Goal: Task Accomplishment & Management: Manage account settings

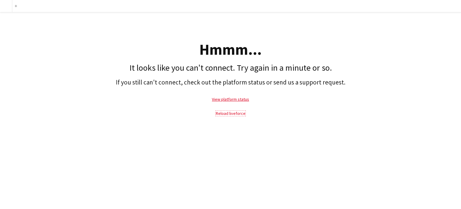
click at [241, 111] on link "Reload liveforce" at bounding box center [231, 112] width 30 height 5
click at [238, 114] on link "Reload liveforce" at bounding box center [231, 112] width 30 height 5
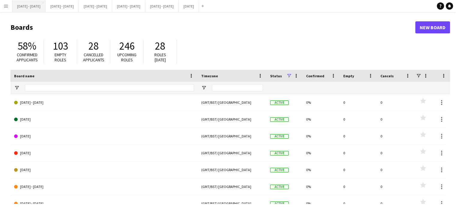
click at [36, 8] on button "[DATE] - [DATE] Close" at bounding box center [28, 6] width 33 height 12
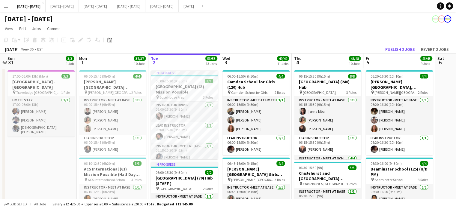
scroll to position [0, 212]
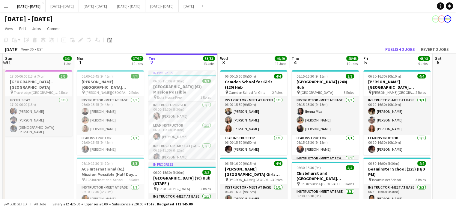
drag, startPoint x: 275, startPoint y: 59, endPoint x: 246, endPoint y: 57, distance: 29.1
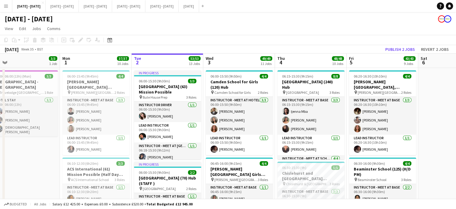
scroll to position [0, 225]
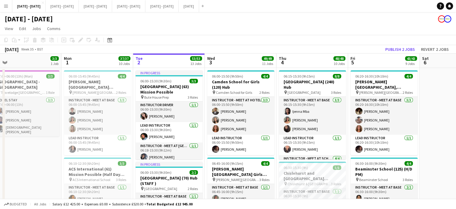
drag, startPoint x: 253, startPoint y: 57, endPoint x: 240, endPoint y: 60, distance: 13.2
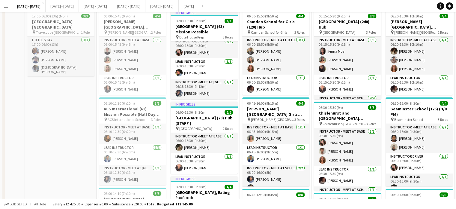
scroll to position [0, 0]
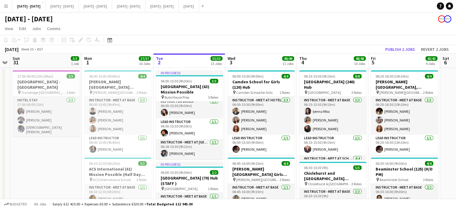
drag, startPoint x: 269, startPoint y: 61, endPoint x: 254, endPoint y: 66, distance: 16.1
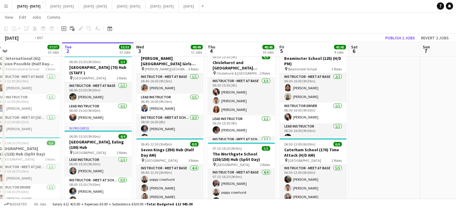
scroll to position [0, 240]
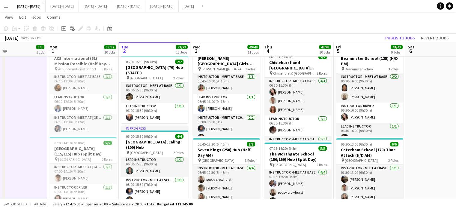
drag, startPoint x: 407, startPoint y: 48, endPoint x: 373, endPoint y: 51, distance: 34.4
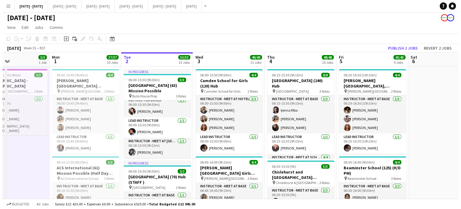
scroll to position [0, 0]
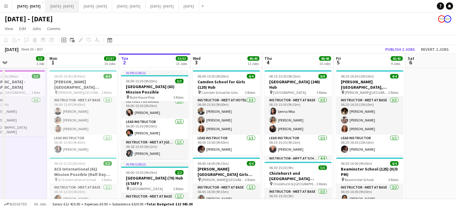
click at [61, 5] on button "[DATE] - [DATE] Close" at bounding box center [62, 6] width 33 height 12
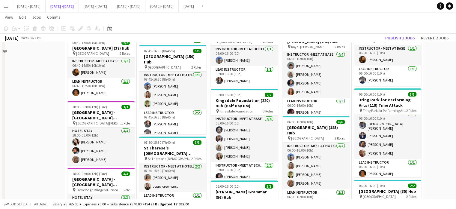
scroll to position [240, 0]
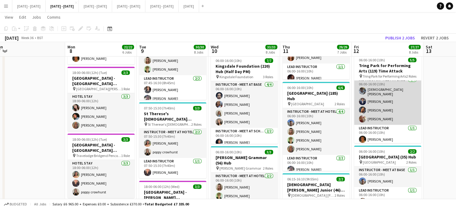
click at [373, 122] on app-card-role "Instructor - Meet at Base [DATE] 06:00-16:00 (10h) [PERSON_NAME] [PERSON_NAME] …" at bounding box center [387, 100] width 67 height 48
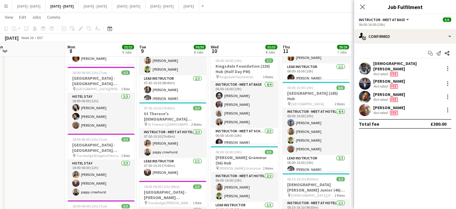
scroll to position [5, 0]
click at [445, 107] on div at bounding box center [447, 109] width 7 height 7
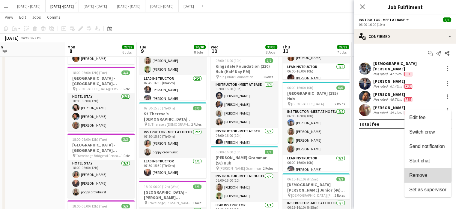
click at [421, 170] on button "Remove" at bounding box center [428, 175] width 47 height 14
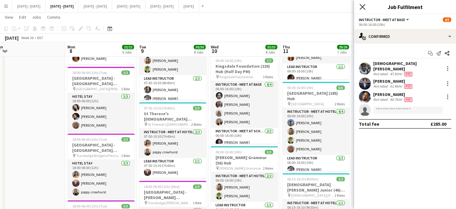
click at [364, 6] on icon "Close pop-in" at bounding box center [363, 7] width 6 height 6
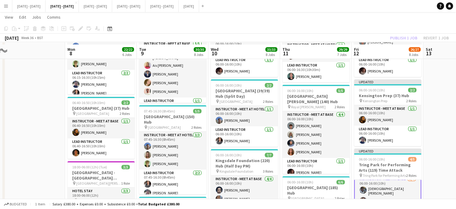
scroll to position [210, 0]
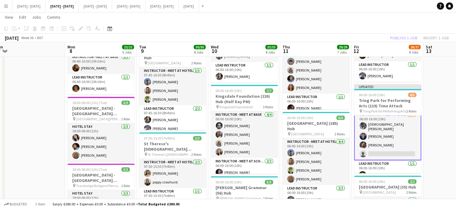
click at [439, 147] on app-date-cell at bounding box center [460, 197] width 72 height 680
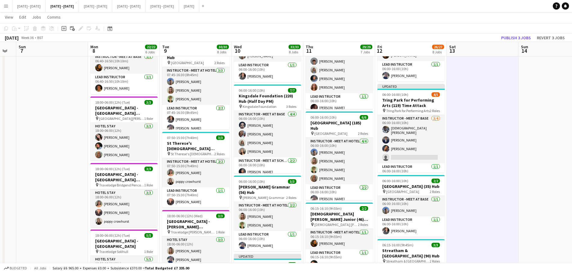
scroll to position [0, 185]
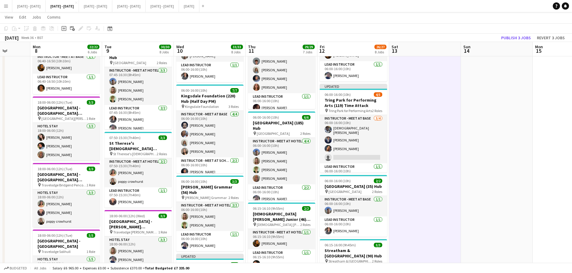
drag, startPoint x: 326, startPoint y: 158, endPoint x: 435, endPoint y: 160, distance: 108.4
click at [435, 160] on app-calendar-viewport "Fri 5 Sat 6 Sun 7 Mon 8 22/22 6 Jobs Tue 9 30/30 8 Jobs Wed 10 33/33 8 Jobs Thu…" at bounding box center [286, 175] width 572 height 724
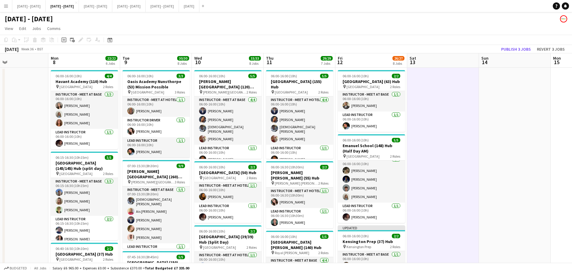
scroll to position [0, 157]
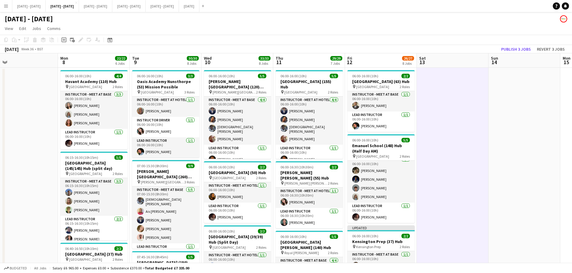
drag, startPoint x: 447, startPoint y: 179, endPoint x: 474, endPoint y: 175, distance: 27.9
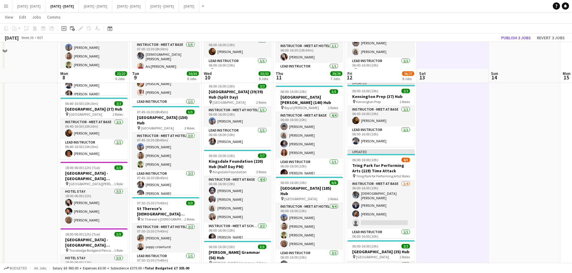
scroll to position [120, 0]
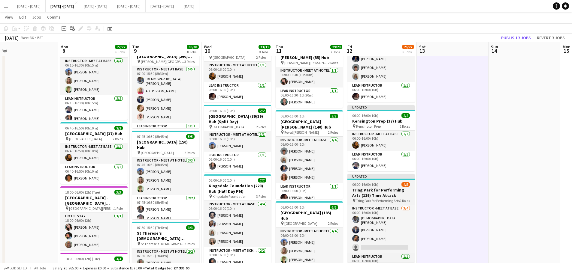
drag, startPoint x: 368, startPoint y: 200, endPoint x: 374, endPoint y: 193, distance: 8.9
click at [368, 198] on h3 "Tring Park for Performing Arts (119) Time Attack" at bounding box center [380, 193] width 67 height 11
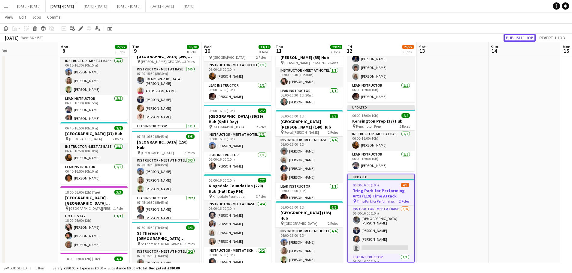
click at [461, 37] on button "Publish 1 job" at bounding box center [519, 38] width 32 height 8
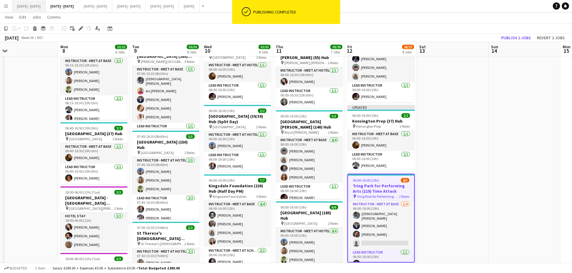
click at [26, 5] on button "[DATE] - [DATE] Close" at bounding box center [28, 6] width 33 height 12
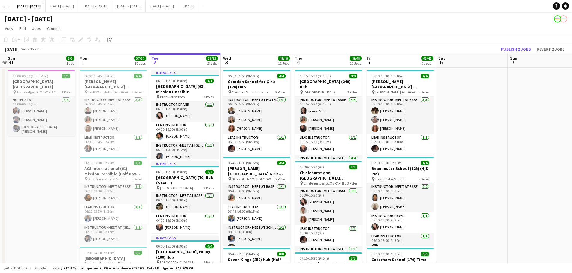
scroll to position [0, 215]
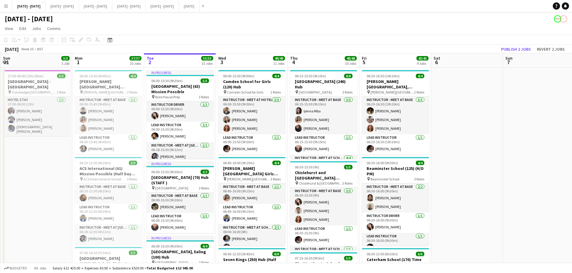
drag, startPoint x: 485, startPoint y: 185, endPoint x: 495, endPoint y: 185, distance: 9.9
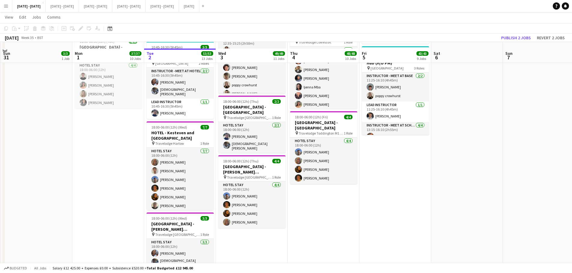
scroll to position [750, 0]
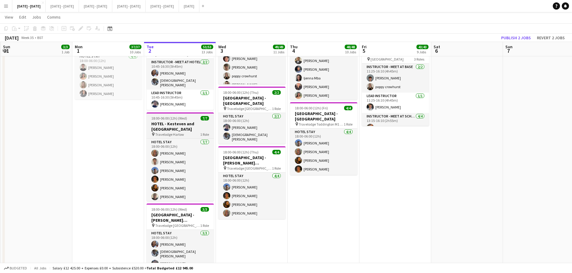
click at [163, 130] on h3 "HOTEL - Kesteven and [GEOGRAPHIC_DATA]" at bounding box center [179, 126] width 67 height 11
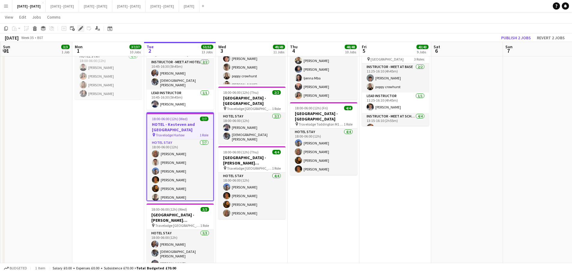
click at [81, 28] on icon at bounding box center [80, 28] width 3 height 3
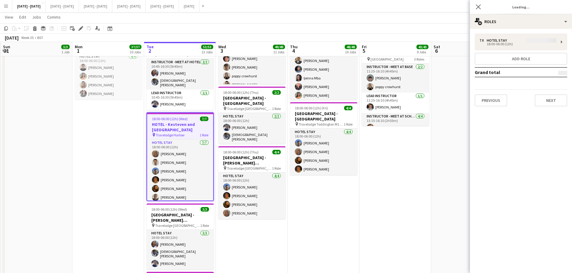
type input "**********"
click at [461, 104] on button "Next" at bounding box center [550, 101] width 32 height 12
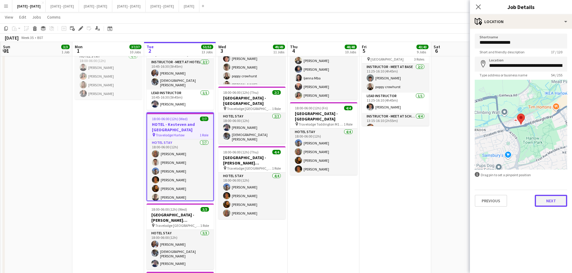
click at [461, 203] on button "Next" at bounding box center [550, 201] width 32 height 12
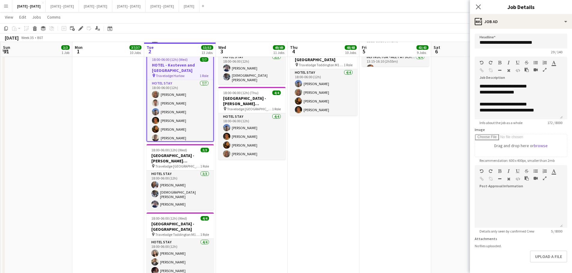
scroll to position [810, 0]
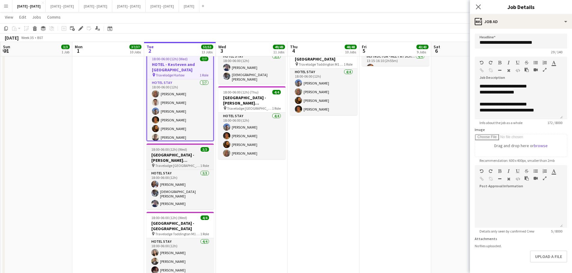
click at [176, 149] on span "18:00-06:00 (12h) (Wed)" at bounding box center [169, 149] width 36 height 5
type input "**********"
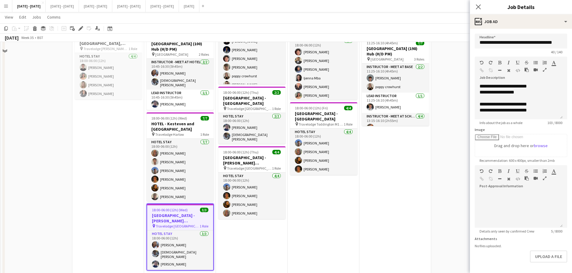
scroll to position [690, 0]
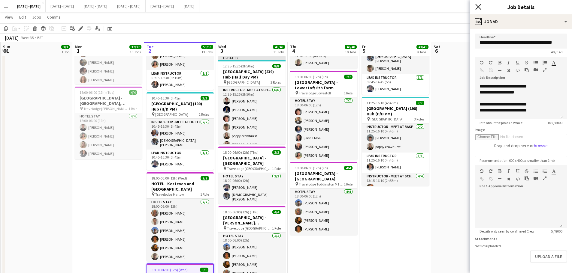
click at [461, 6] on icon "Close pop-in" at bounding box center [478, 7] width 6 height 6
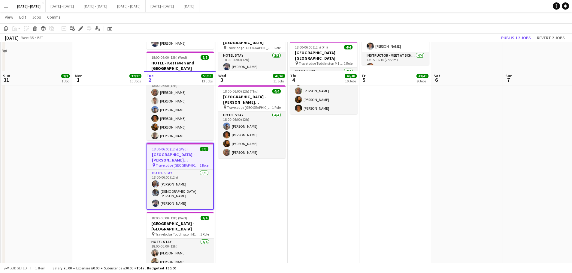
scroll to position [840, 0]
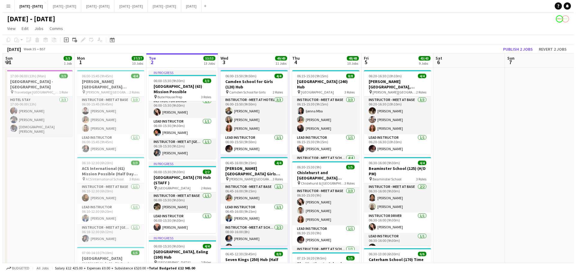
scroll to position [0, 206]
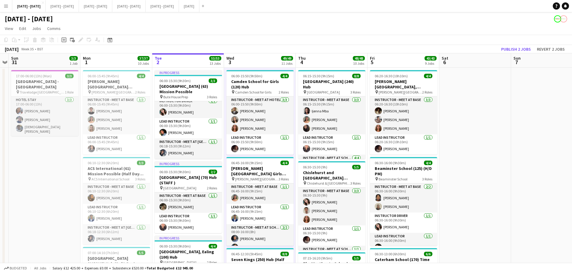
drag, startPoint x: 485, startPoint y: 193, endPoint x: 493, endPoint y: 188, distance: 9.3
click at [198, 3] on app-icon "Close" at bounding box center [196, 3] width 2 height 2
click at [107, 4] on button "[DATE] - [DATE] Close" at bounding box center [95, 6] width 33 height 12
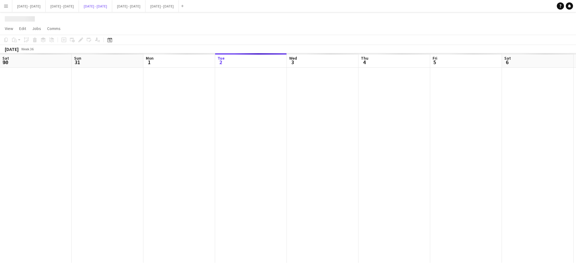
scroll to position [0, 143]
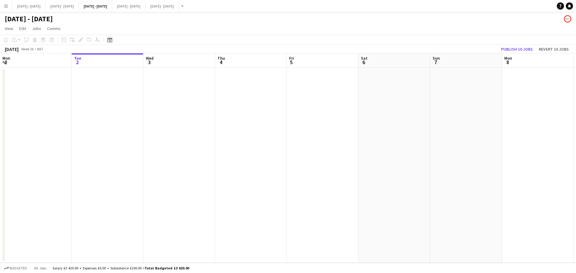
click at [110, 39] on icon at bounding box center [109, 40] width 5 height 5
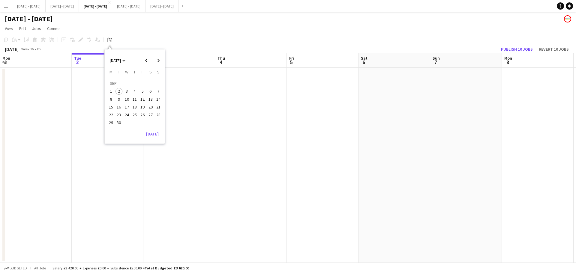
click at [110, 109] on span "15" at bounding box center [110, 107] width 7 height 7
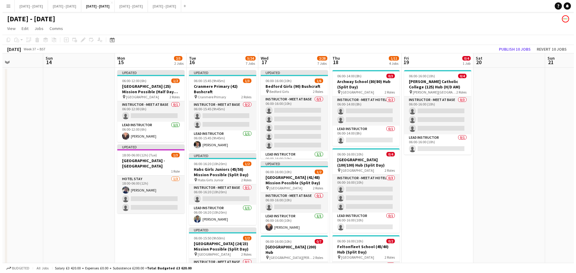
scroll to position [0, 176]
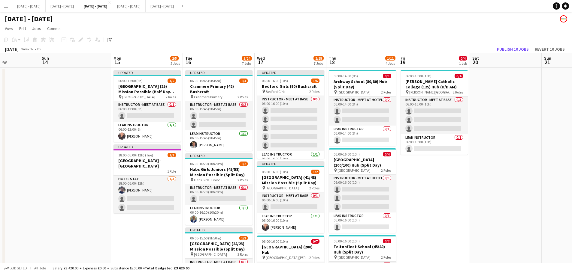
drag, startPoint x: 129, startPoint y: 152, endPoint x: 88, endPoint y: 155, distance: 41.2
click at [53, 17] on h1 "[DATE] - [DATE]" at bounding box center [29, 18] width 48 height 9
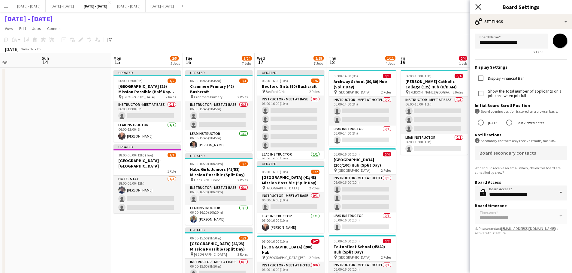
click at [461, 7] on icon "Close pop-in" at bounding box center [478, 7] width 6 height 6
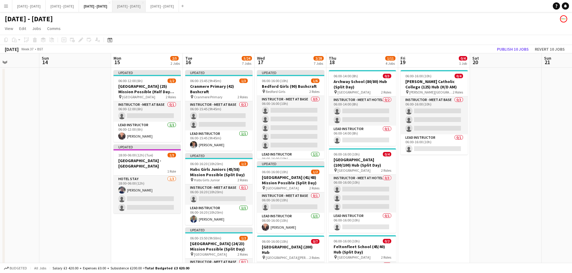
click at [146, 8] on button "[DATE] - [DATE] Close" at bounding box center [128, 6] width 33 height 12
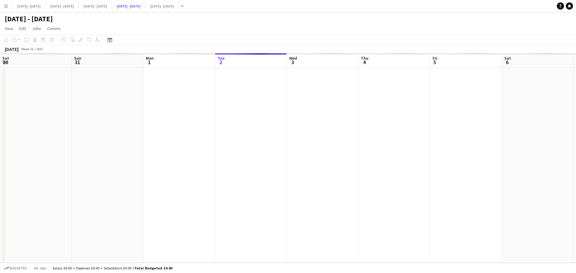
scroll to position [0, 143]
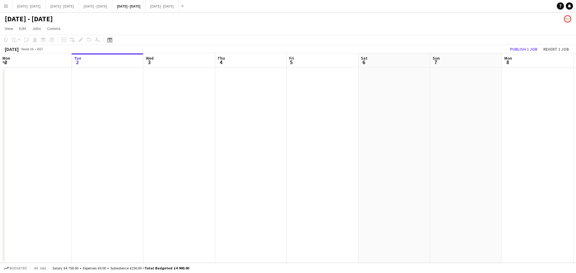
click at [111, 41] on icon "Date picker" at bounding box center [109, 40] width 5 height 5
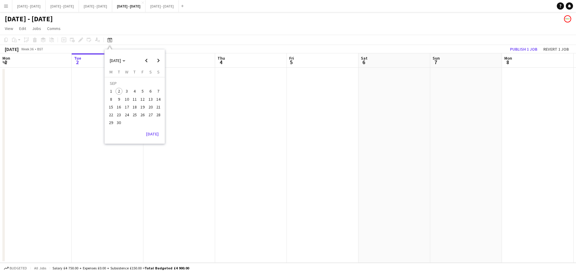
click at [111, 113] on span "22" at bounding box center [110, 114] width 7 height 7
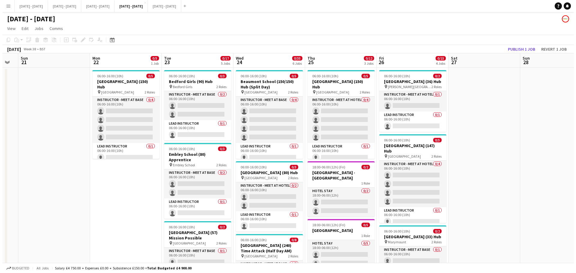
scroll to position [0, 197]
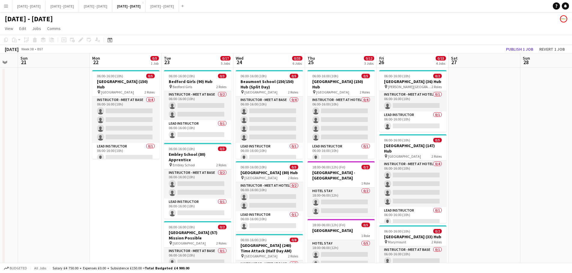
drag, startPoint x: 122, startPoint y: 119, endPoint x: 60, endPoint y: 130, distance: 63.4
click at [53, 18] on h1 "[DATE] - [DATE]" at bounding box center [29, 18] width 48 height 9
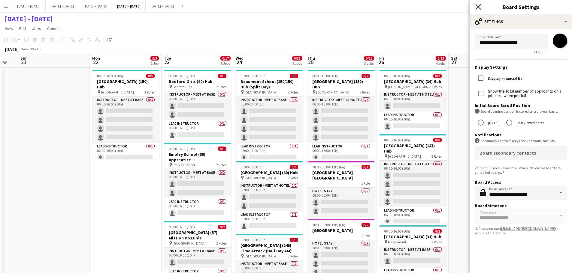
click at [461, 5] on icon at bounding box center [478, 7] width 6 height 6
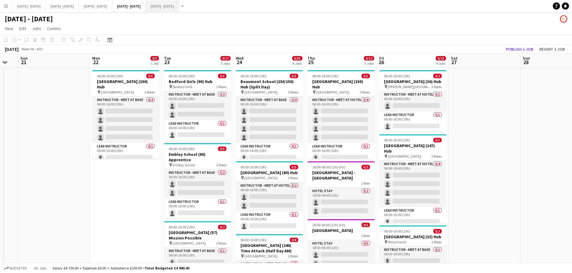
click at [179, 8] on button "[DATE] - [DATE] Close" at bounding box center [162, 6] width 33 height 12
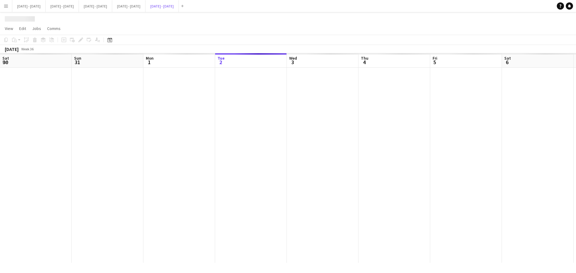
scroll to position [0, 143]
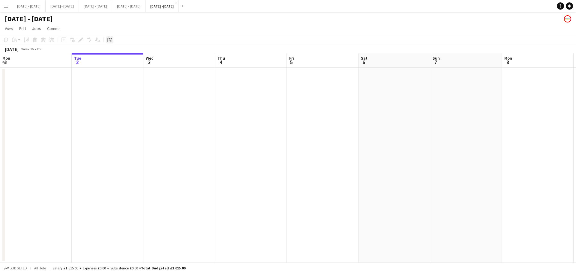
click at [108, 41] on icon "Date picker" at bounding box center [109, 40] width 5 height 5
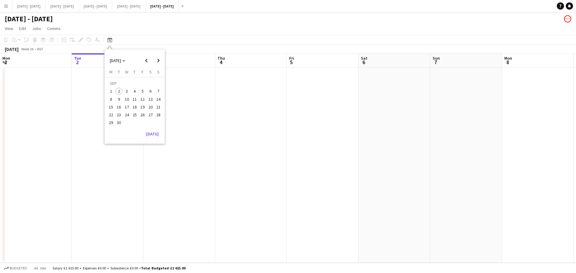
click at [112, 122] on span "29" at bounding box center [110, 122] width 7 height 7
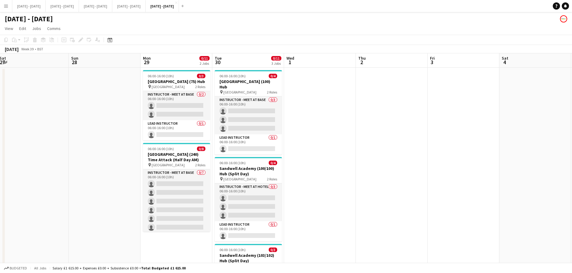
scroll to position [0, 221]
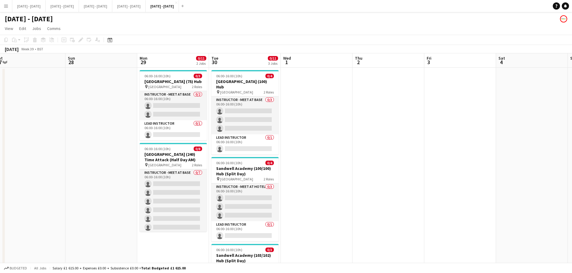
drag, startPoint x: 104, startPoint y: 123, endPoint x: 89, endPoint y: 130, distance: 16.5
click at [89, 130] on app-calendar-viewport "Wed 24 Thu 25 Fri 26 Sat 27 Sun 28 Mon 29 0/11 2 Jobs Tue 30 0/11 3 Jobs Wed 1 …" at bounding box center [286, 193] width 572 height 280
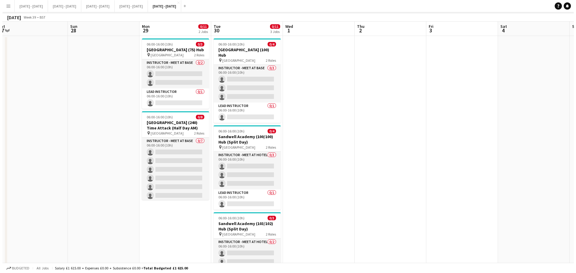
scroll to position [0, 0]
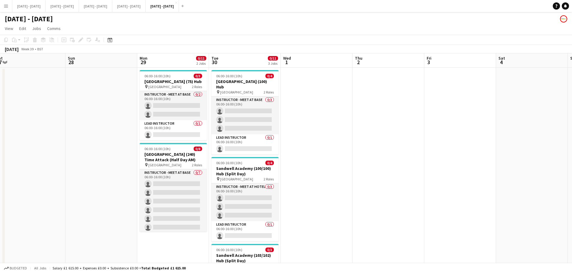
click at [53, 15] on h1 "[DATE] - [DATE]" at bounding box center [29, 18] width 48 height 9
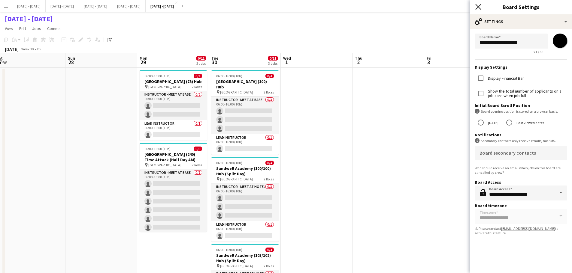
click at [461, 7] on icon "Close pop-in" at bounding box center [478, 7] width 6 height 6
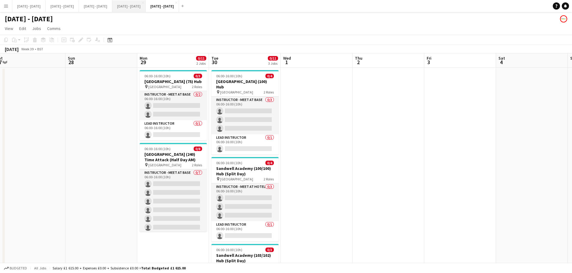
click at [146, 7] on button "[DATE] - [DATE] Close" at bounding box center [128, 6] width 33 height 12
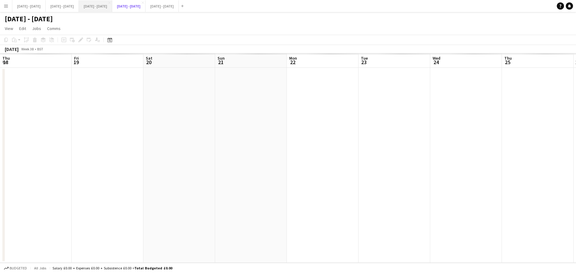
scroll to position [0, 197]
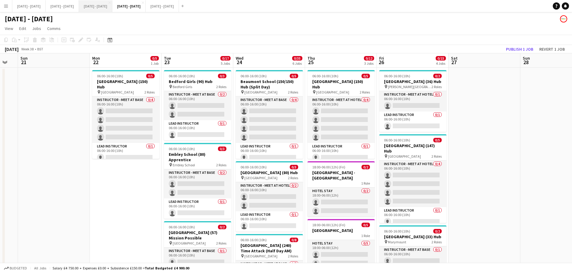
click at [112, 4] on button "[DATE] - [DATE] Close" at bounding box center [95, 6] width 33 height 12
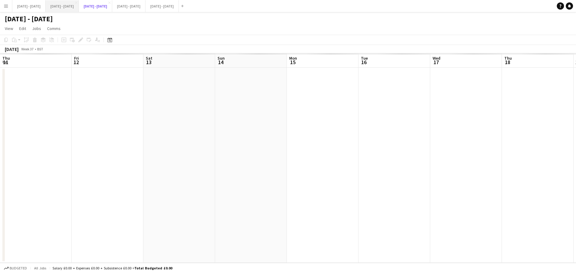
scroll to position [0, 176]
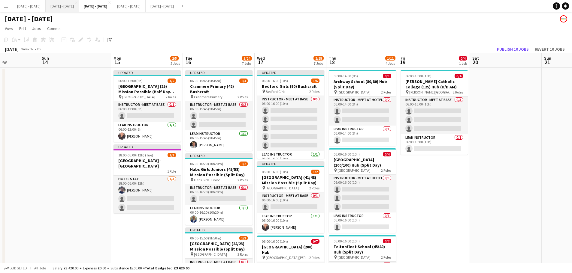
click at [70, 4] on button "[DATE] - [DATE] Close" at bounding box center [62, 6] width 33 height 12
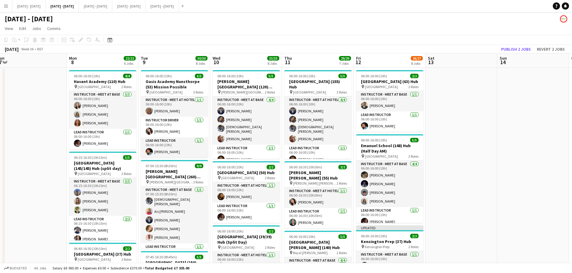
scroll to position [0, 153]
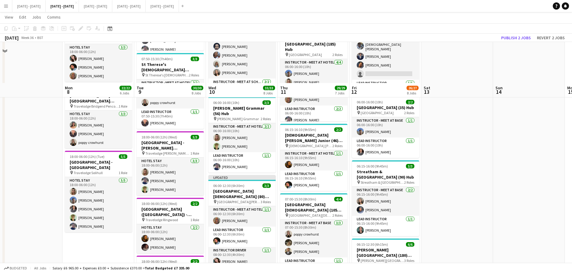
scroll to position [330, 0]
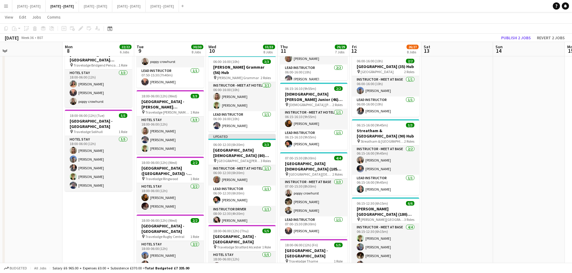
click at [108, 208] on app-date-cell "06:00-16:00 (10h) 4/4 Havant Academy (110) Hub pin Havant Academy 2 Roles Instr…" at bounding box center [98, 77] width 72 height 680
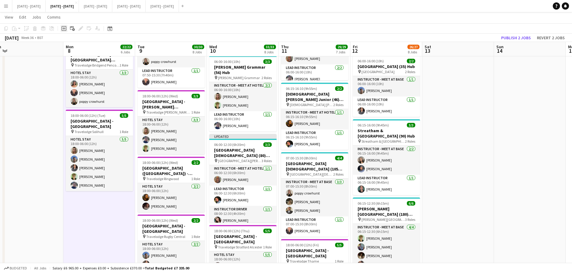
click at [65, 29] on icon "Add job" at bounding box center [64, 28] width 5 height 5
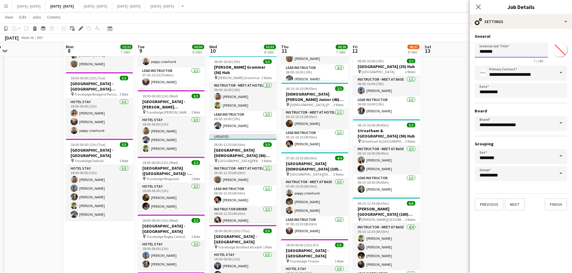
drag, startPoint x: 468, startPoint y: 50, endPoint x: 419, endPoint y: 49, distance: 48.9
click at [419, 49] on body "Menu Boards Boards Boards All jobs Status Workforce Workforce My Workforce Recr…" at bounding box center [286, 49] width 572 height 758
type input "********"
click at [461, 207] on button "Next" at bounding box center [514, 205] width 20 height 12
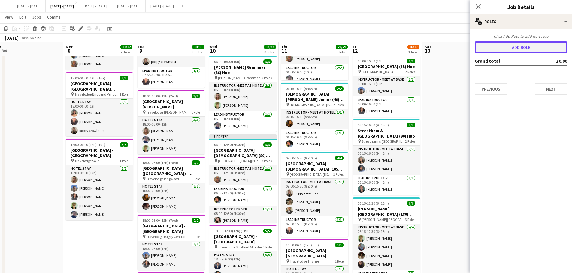
click at [461, 47] on button "Add role" at bounding box center [520, 47] width 92 height 12
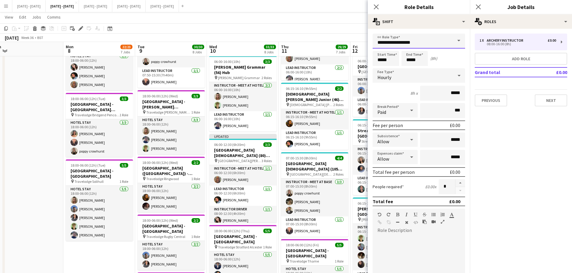
click at [438, 43] on input "**********" at bounding box center [418, 41] width 92 height 15
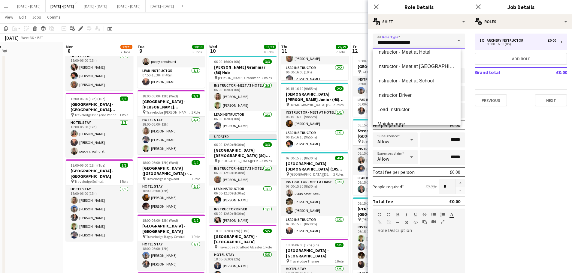
scroll to position [180, 0]
click at [404, 76] on mat-option "Lead Instructor" at bounding box center [416, 80] width 88 height 14
type input "**********"
type input "*******"
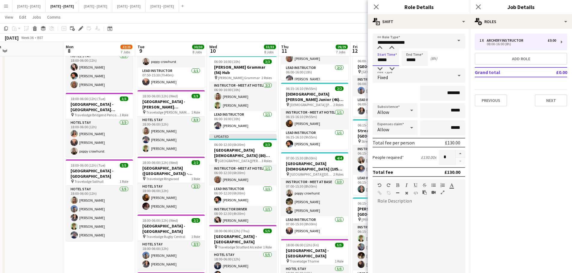
drag, startPoint x: 394, startPoint y: 60, endPoint x: 359, endPoint y: 53, distance: 35.9
click at [359, 57] on body "Menu Boards Boards Boards All jobs Status Workforce Workforce My Workforce Recr…" at bounding box center [286, 49] width 572 height 758
type input "*****"
click at [411, 73] on div "Fixed" at bounding box center [412, 75] width 80 height 14
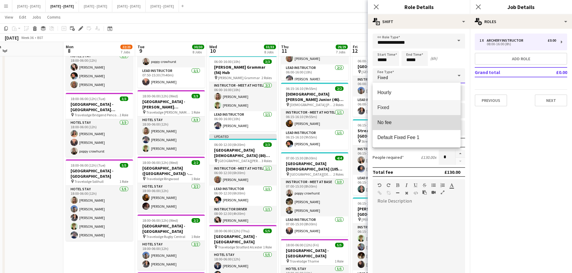
click at [406, 119] on mat-option "No fee" at bounding box center [416, 122] width 88 height 15
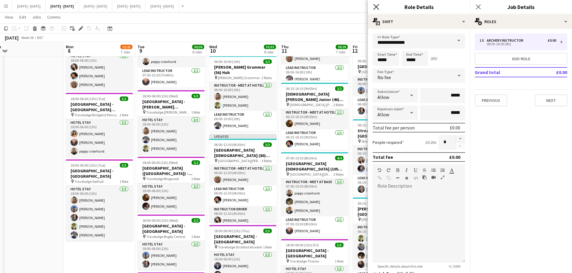
click at [375, 7] on icon "Close pop-in" at bounding box center [376, 7] width 6 height 6
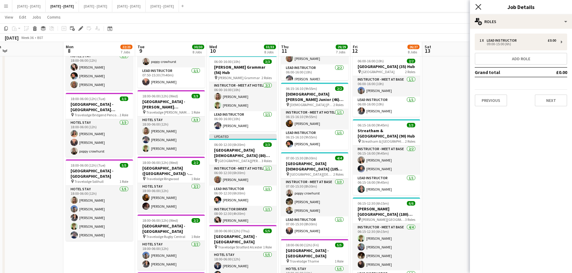
click at [461, 8] on icon "Close pop-in" at bounding box center [478, 7] width 6 height 6
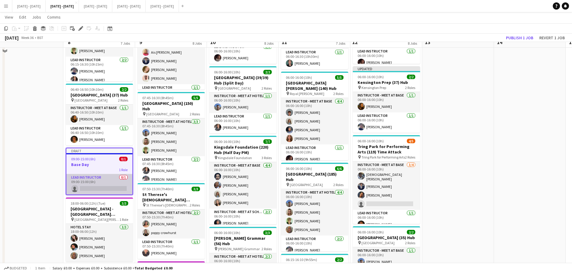
scroll to position [150, 0]
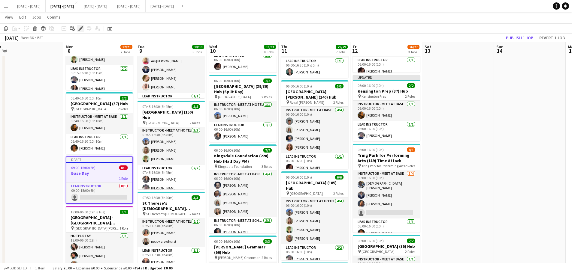
click at [82, 30] on icon "Edit" at bounding box center [80, 28] width 5 height 5
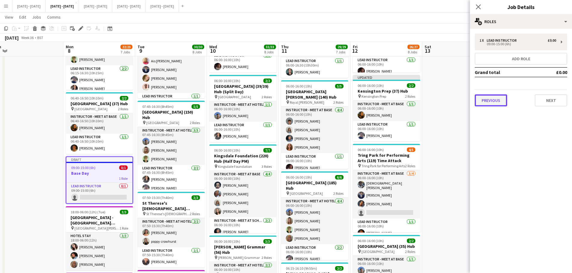
click at [461, 102] on button "Previous" at bounding box center [490, 101] width 32 height 12
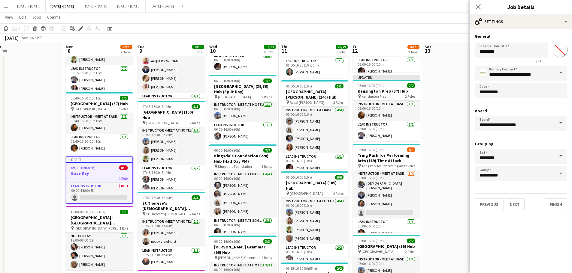
click at [461, 49] on input "*******" at bounding box center [560, 50] width 22 height 22
type input "*******"
click at [461, 37] on h3 "General" at bounding box center [520, 36] width 92 height 5
click at [461, 204] on button "Finish" at bounding box center [555, 205] width 23 height 12
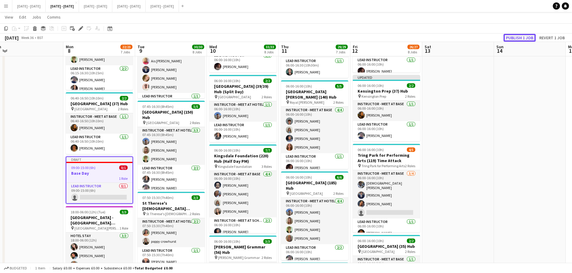
click at [461, 35] on button "Publish 1 job" at bounding box center [519, 38] width 32 height 8
